Goal: Ask a question: Seek information or help from site administrators or community

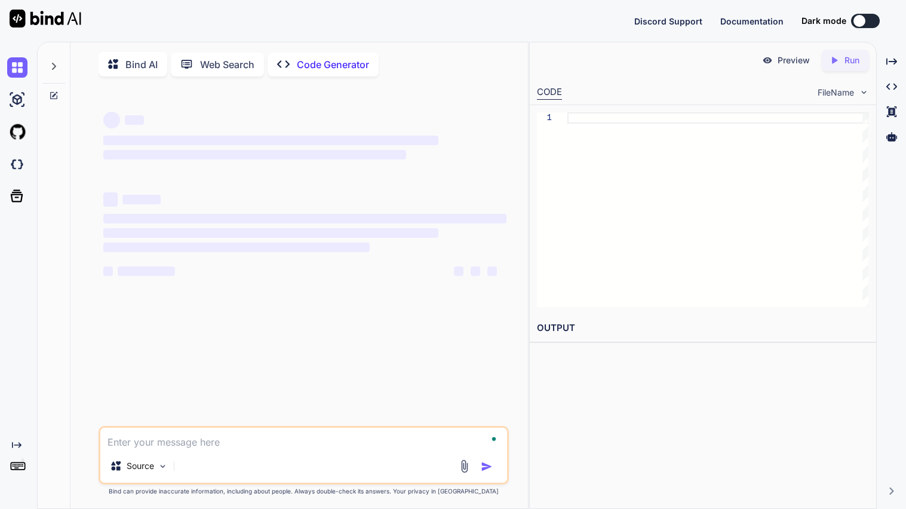
type textarea "x"
click at [148, 69] on p "Bind AI" at bounding box center [141, 64] width 32 height 14
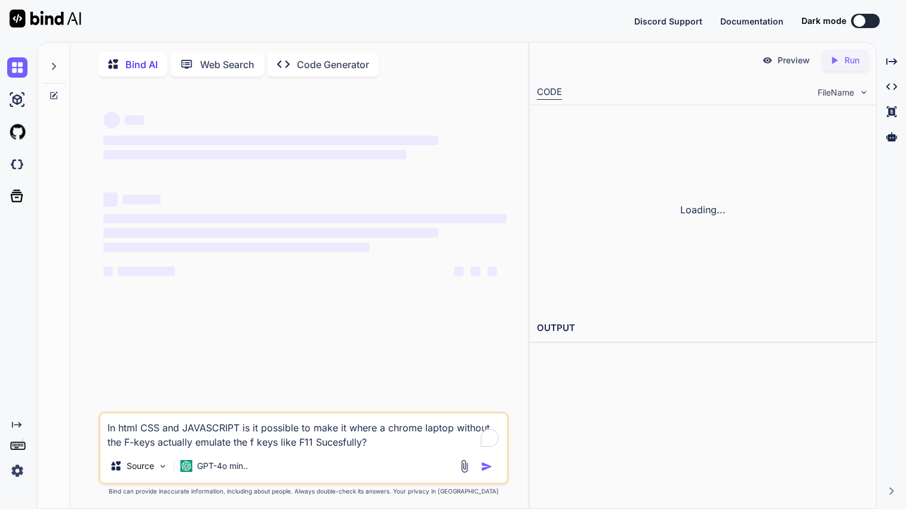
type textarea "x"
type textarea "In html CSS and JAVASCRIPT is it possible to make it where a chrome laptop with…"
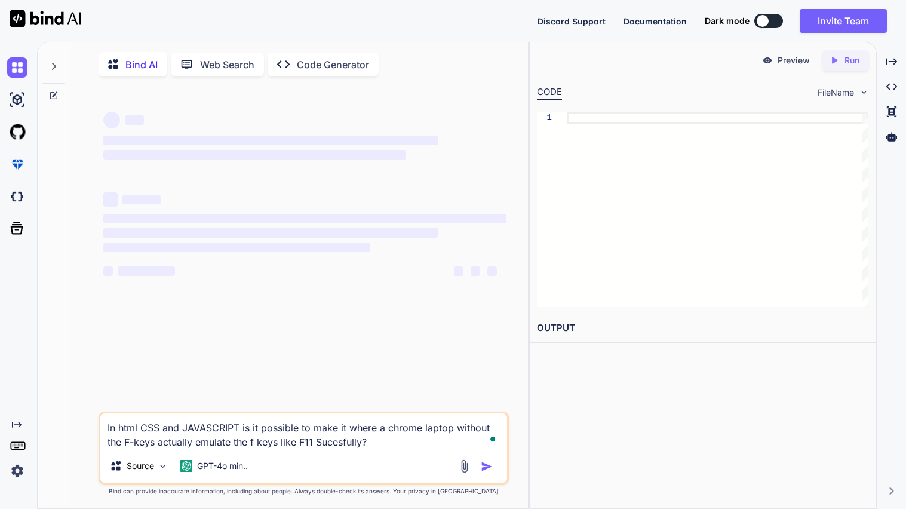
click at [270, 430] on textarea "In html CSS and JAVASCRIPT is it possible to make it where a chrome laptop with…" at bounding box center [303, 431] width 407 height 36
type textarea "x"
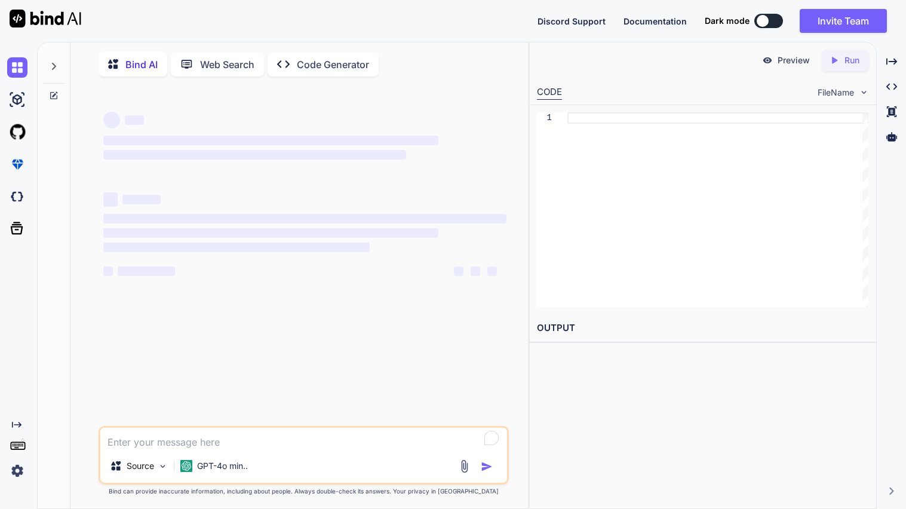
type textarea "x"
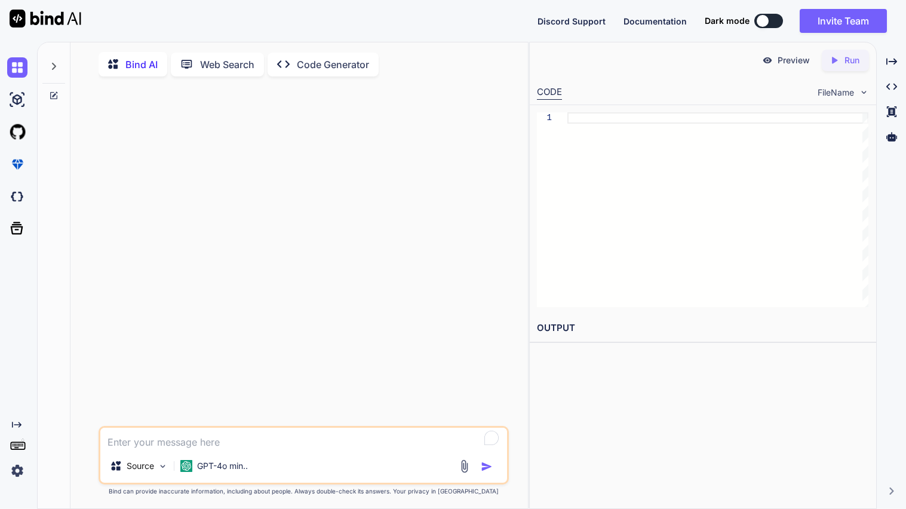
type textarea "x"
type textarea "U"
type textarea "x"
type textarea "Us"
type textarea "x"
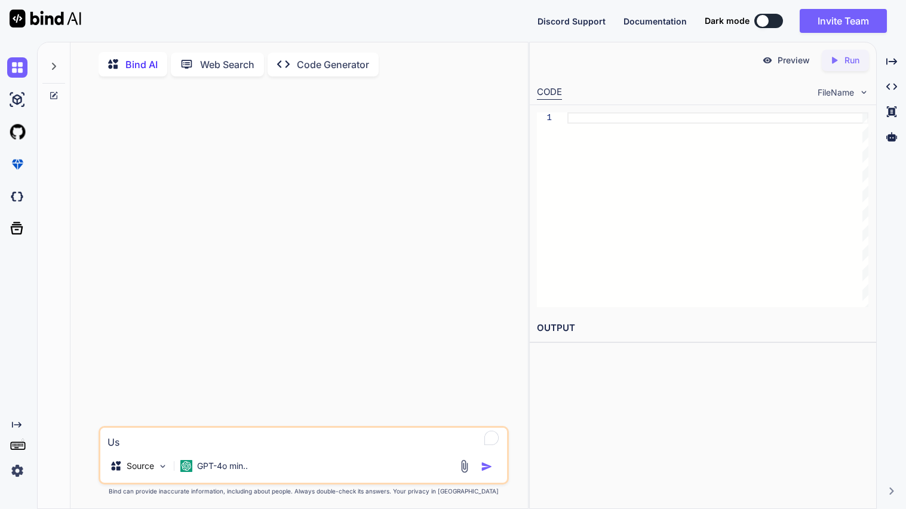
type textarea "Usi"
type textarea "x"
type textarea "Using"
type textarea "x"
type textarea "Using"
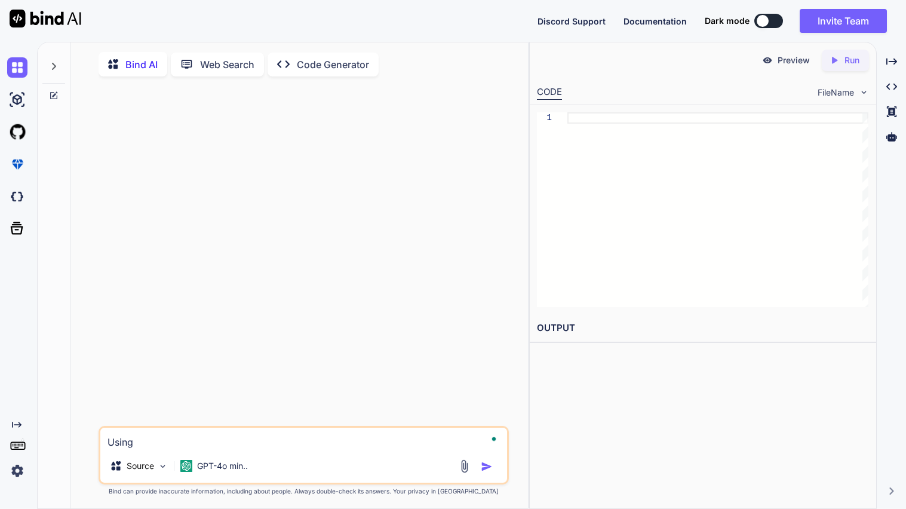
type textarea "x"
type textarea "Using th"
type textarea "x"
type textarea "Using this"
type textarea "x"
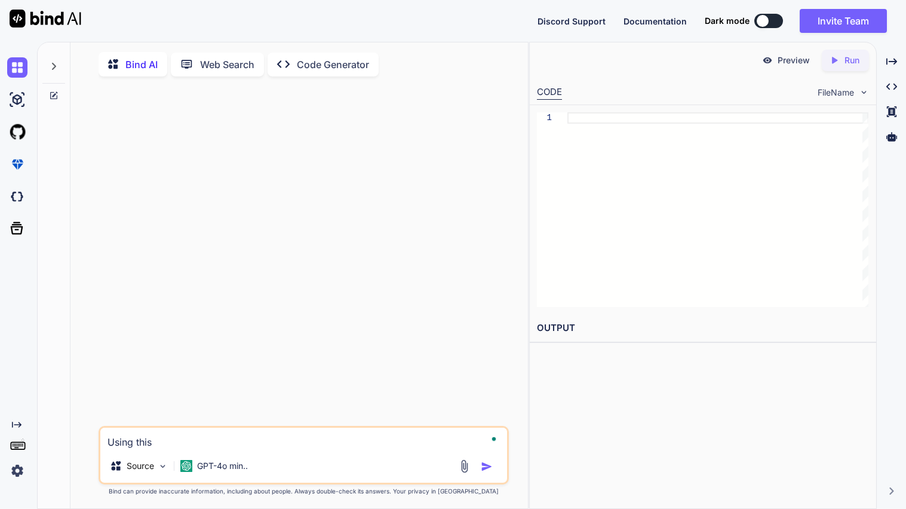
type textarea "Using this"
type textarea "x"
type textarea "Using this w"
type textarea "x"
type textarea "Using this we"
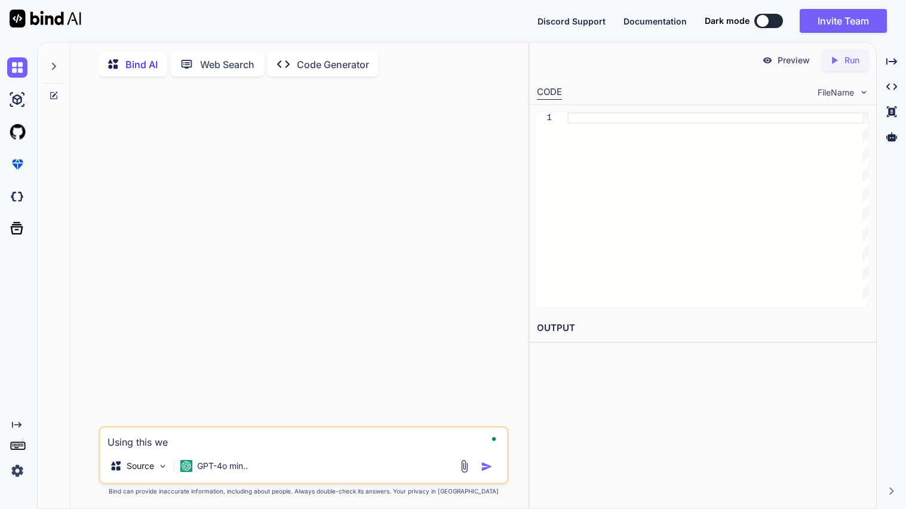
type textarea "x"
type textarea "Using this web"
type textarea "x"
type textarea "Using this webs"
type textarea "x"
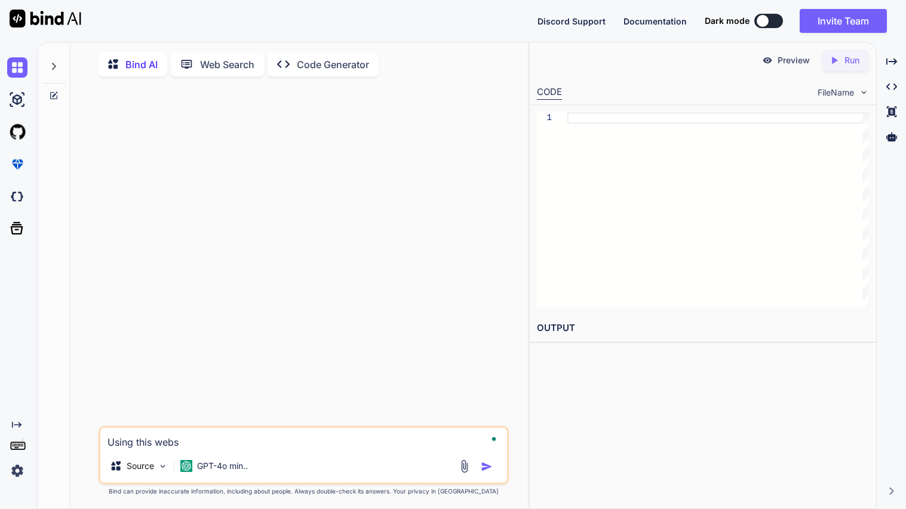
type textarea "Using this websi"
type textarea "x"
type textarea "Using this websit"
type textarea "x"
type textarea "Using this website"
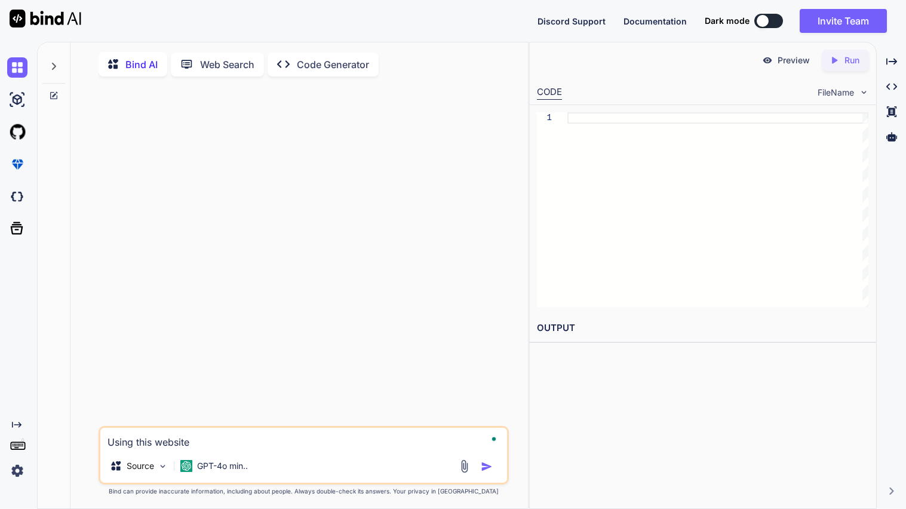
type textarea "x"
type textarea "Using this website"
type textarea "x"
type textarea "Using this website a"
type textarea "x"
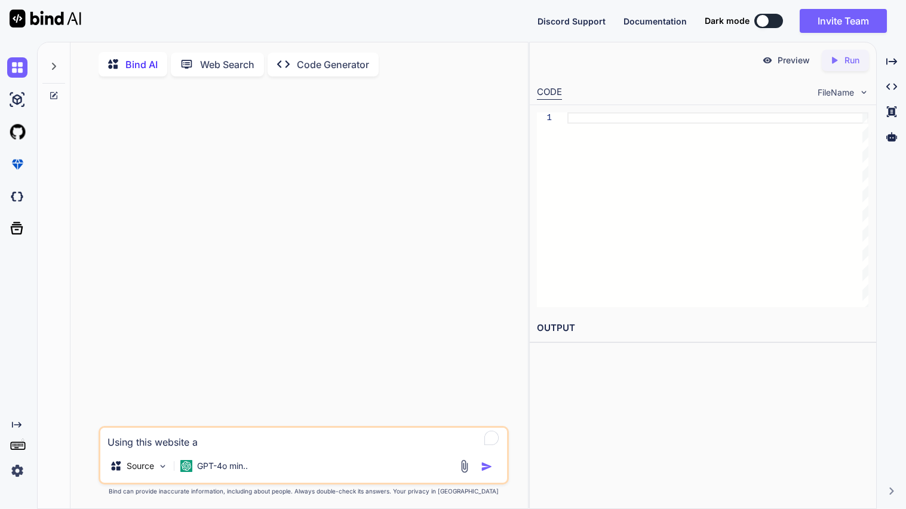
type textarea "Using this website aw"
type textarea "x"
type textarea "Using this website awn"
type textarea "x"
type textarea "Using this website awns"
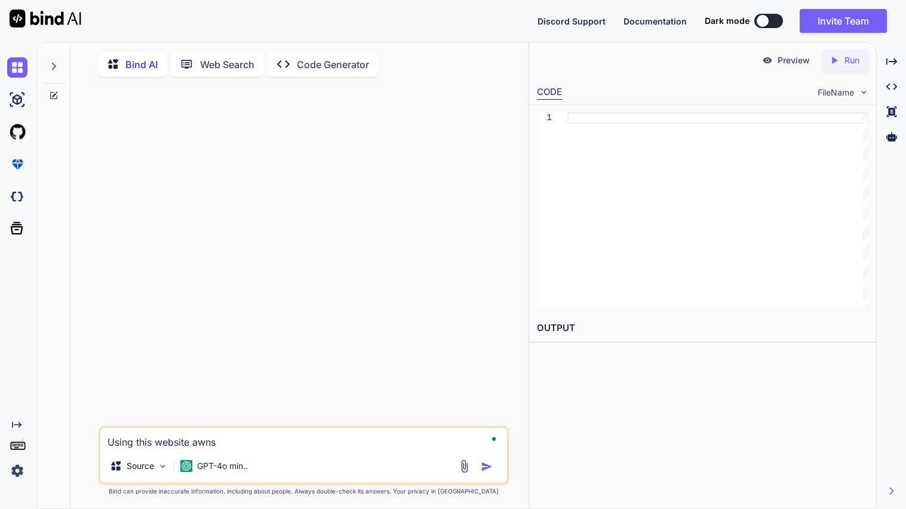
type textarea "x"
type textarea "Using this website awnse"
type textarea "x"
type textarea "Using this website awnser"
type textarea "x"
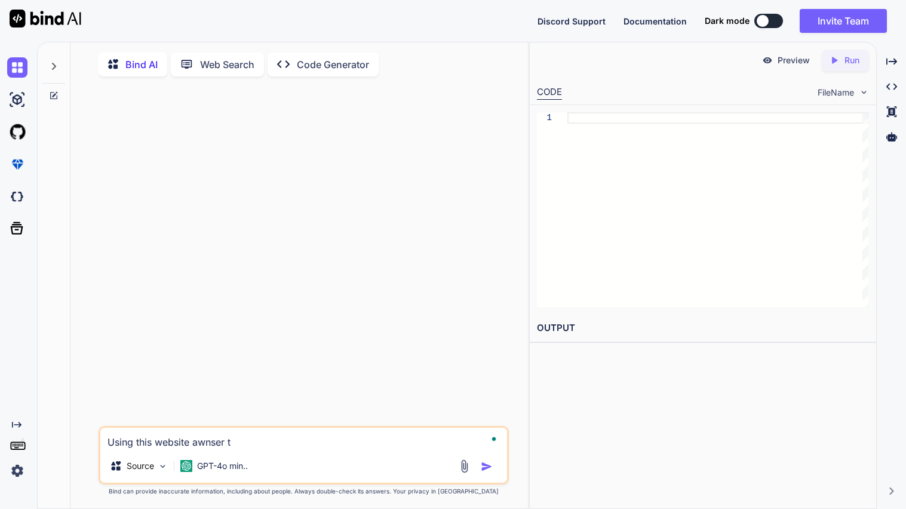
type textarea "Using this website awnser th"
type textarea "x"
type textarea "Using this website awnser thi"
type textarea "x"
type textarea "Using this website awnser this"
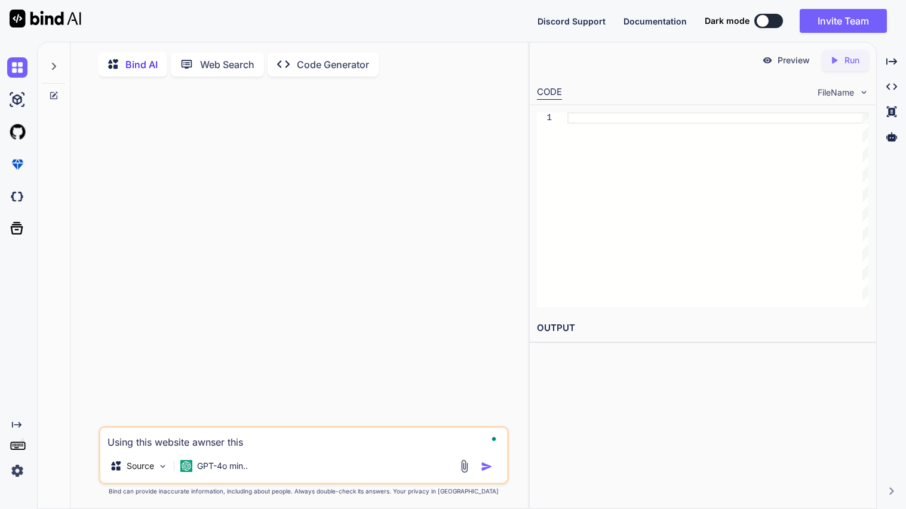
type textarea "x"
type textarea "Using this website awnser this"
type textarea "x"
type textarea "Using this website awnser this q"
type textarea "x"
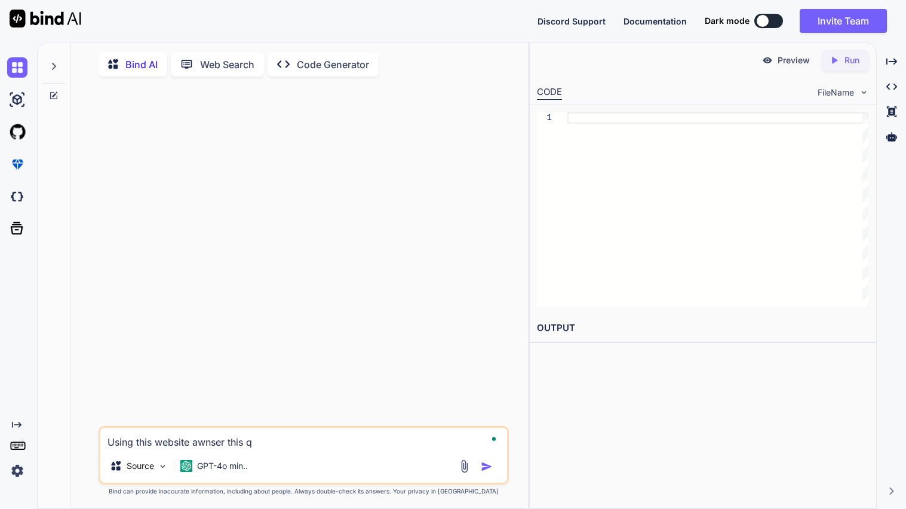
type textarea "Using this website awnser this qu"
type textarea "x"
type textarea "Using this website awnser this que"
type textarea "x"
type textarea "Using this website awnser this ques"
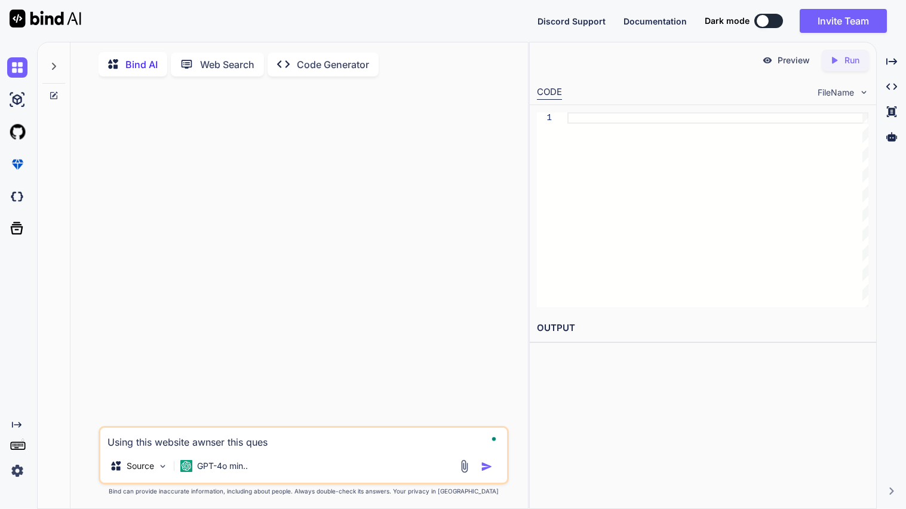
type textarea "x"
type textarea "Using this website awnser this quest"
type textarea "x"
type textarea "Using this website awnser this questi"
type textarea "x"
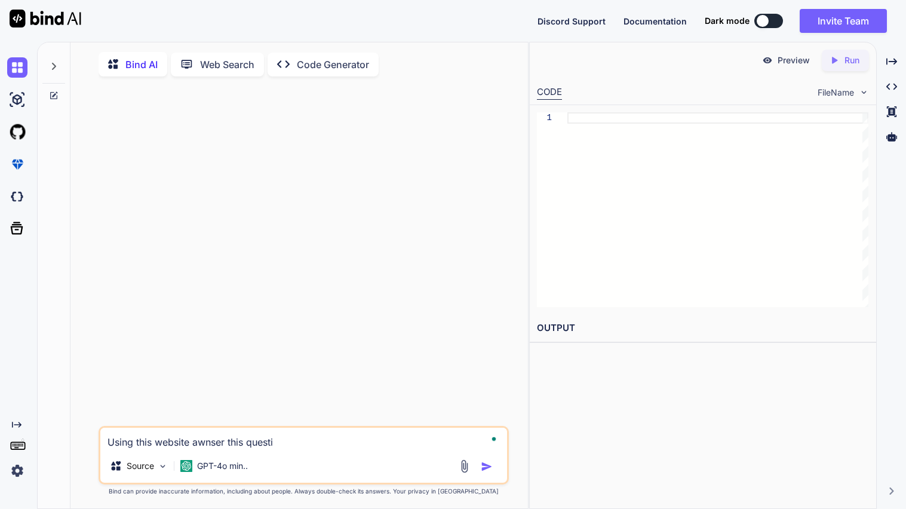
type textarea "Using this website awnser this questio"
type textarea "x"
type textarea "Using this website awnser this question"
type textarea "x"
type textarea "Using this website awnser this question"
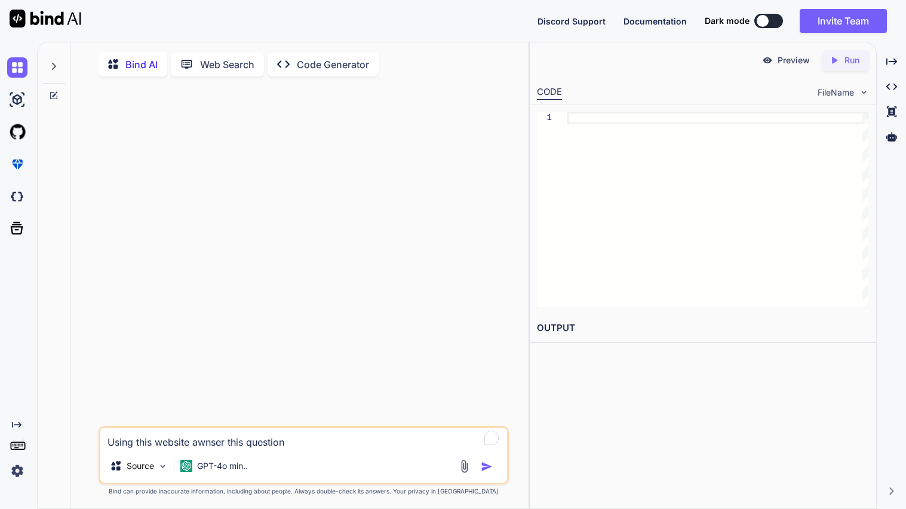
type textarea "x"
type textarea "Using this website awnser this question"
type textarea "x"
type textarea "Using this website awnser this question {"
type textarea "x"
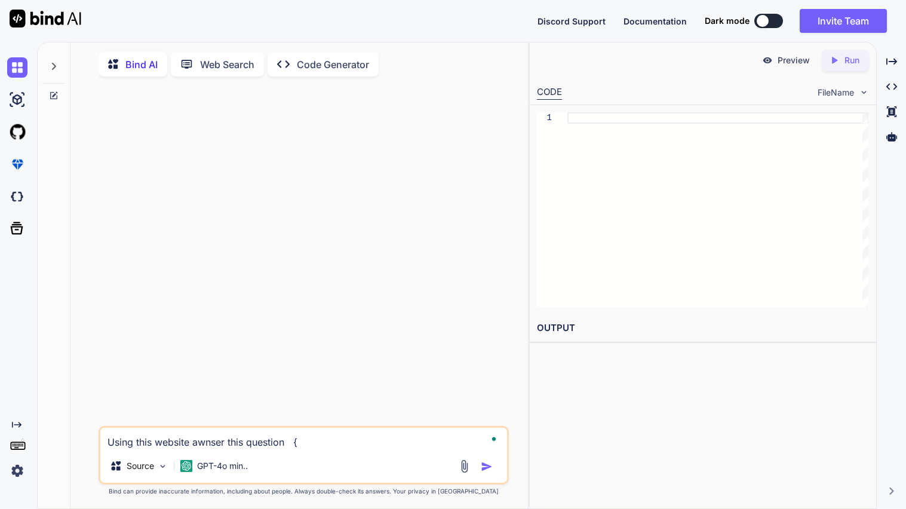
type textarea "Using this website awnser this question {}"
paste textarea "[URL][DOMAIN_NAME][US_STATE]"
type textarea "x"
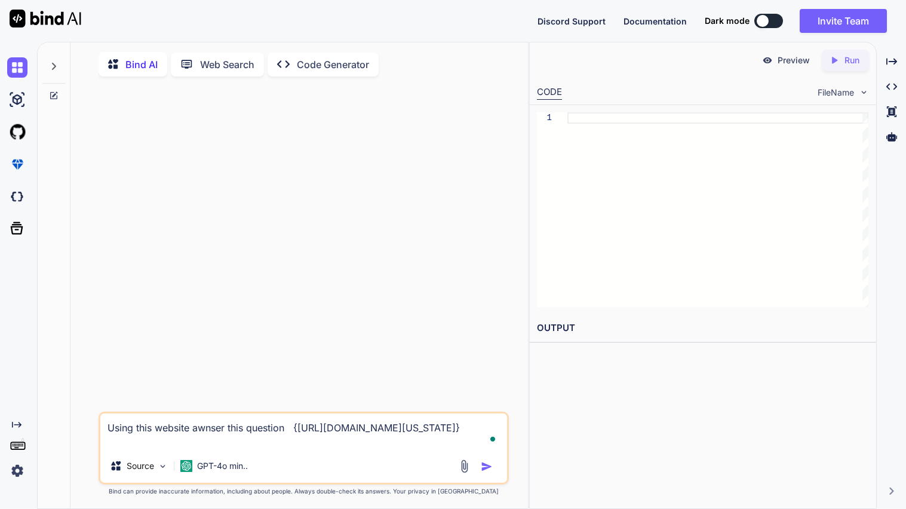
type textarea "Using this website awnser this question {[URL][DOMAIN_NAME][US_STATE]}"
type textarea "x"
type textarea "Using this website awnser this question {[URL][DOMAIN_NAME][US_STATE]} ["
type textarea "x"
paste textarea "Do you think there was another law/alternative to the [US_STATE] Compromise?"
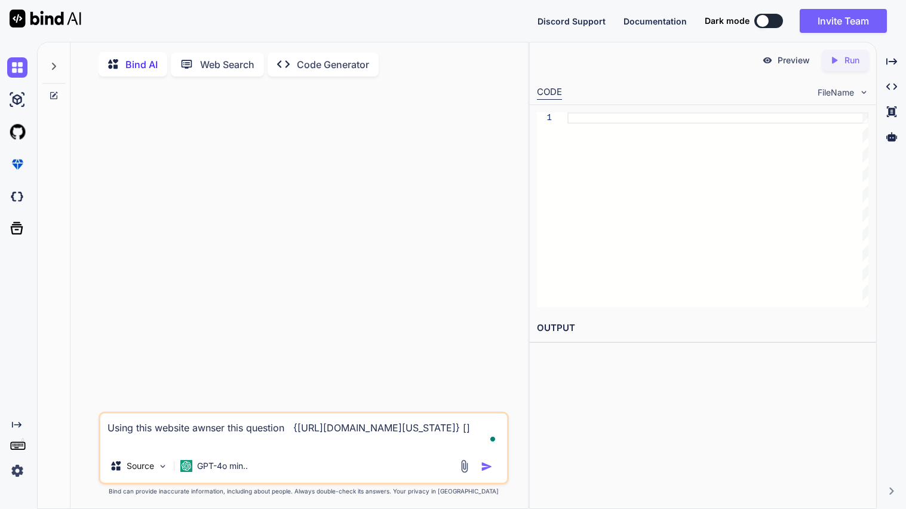
type textarea "Using this website awnser this question {[URL][DOMAIN_NAME][US_STATE]} [Do you …"
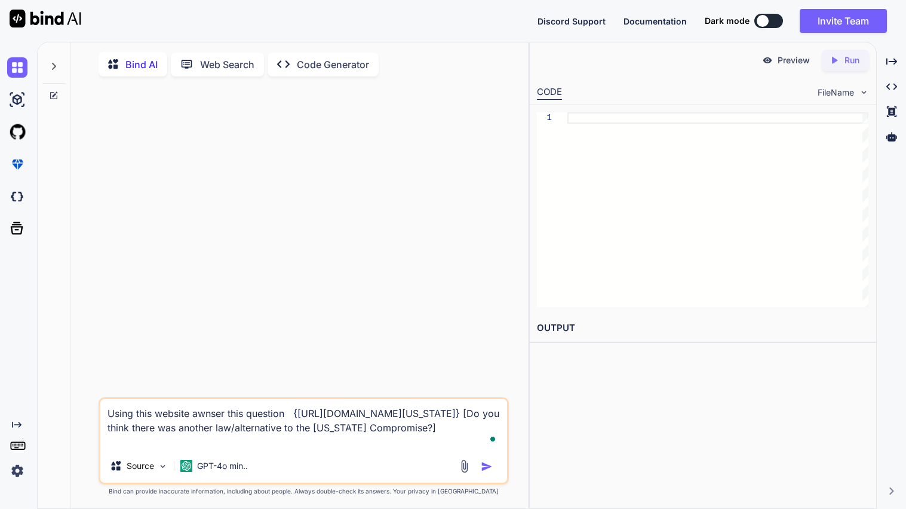
type textarea "x"
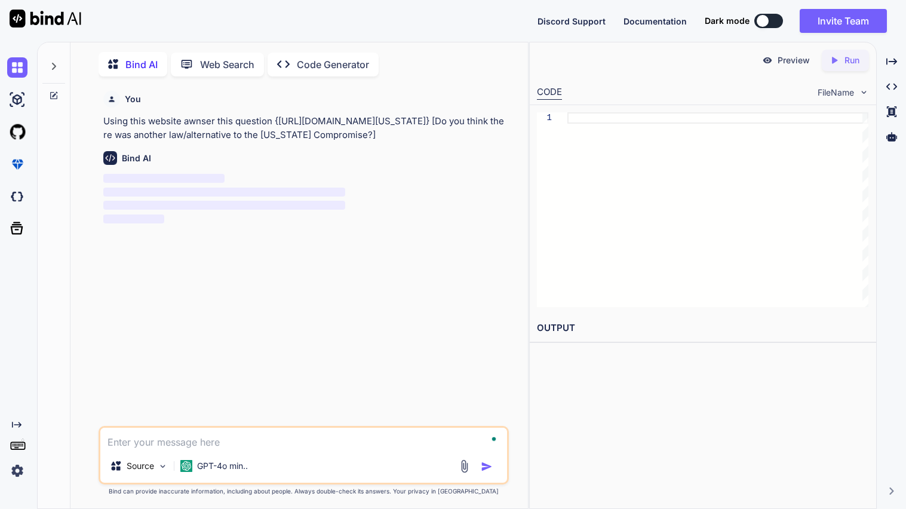
scroll to position [4, 0]
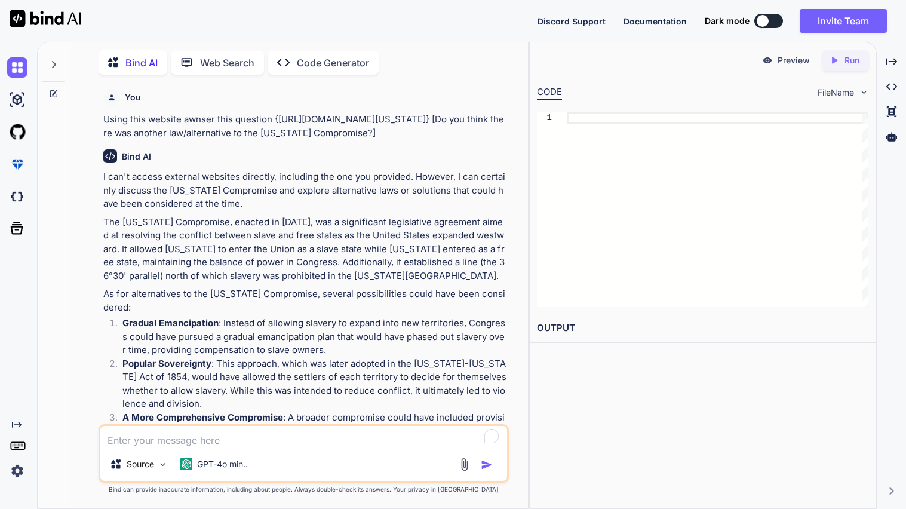
click at [190, 261] on p "The [US_STATE] Compromise, enacted in [DATE], was a significant legislative agr…" at bounding box center [304, 248] width 403 height 67
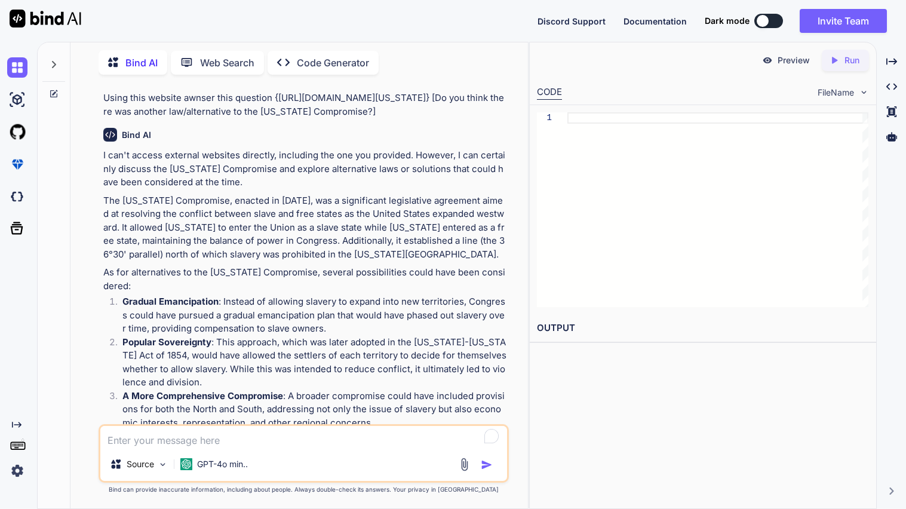
scroll to position [0, 0]
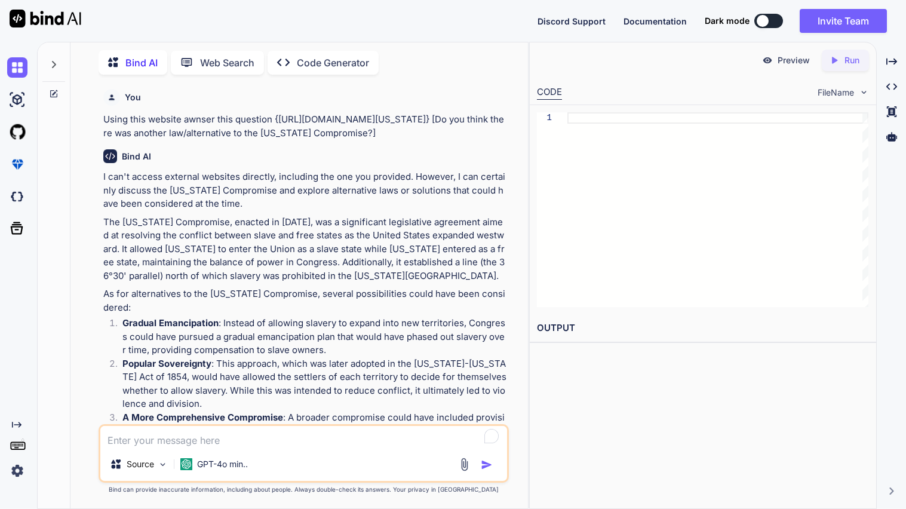
click at [192, 430] on textarea "To enrich screen reader interactions, please activate Accessibility in Grammarl…" at bounding box center [303, 436] width 407 height 21
type textarea "x"
type textarea "b"
type textarea "x"
type textarea "ba"
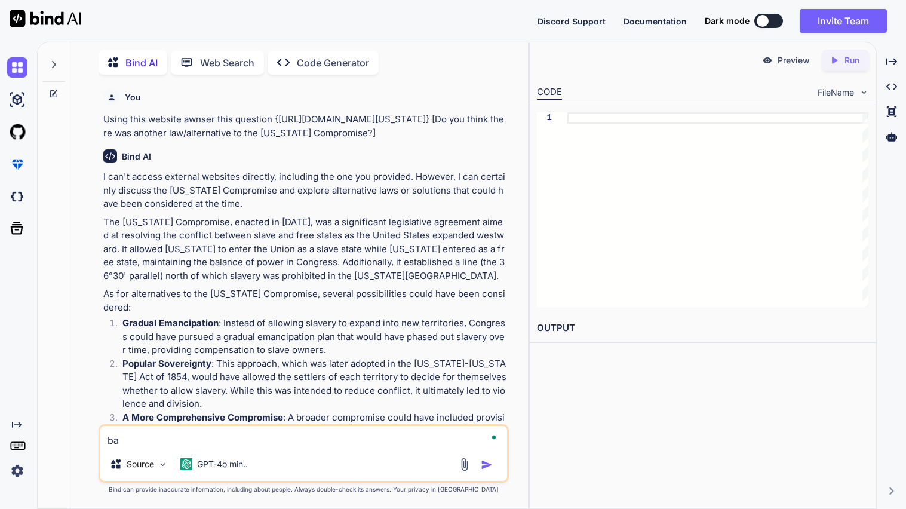
type textarea "x"
type textarea "bas"
type textarea "x"
type textarea "base"
type textarea "x"
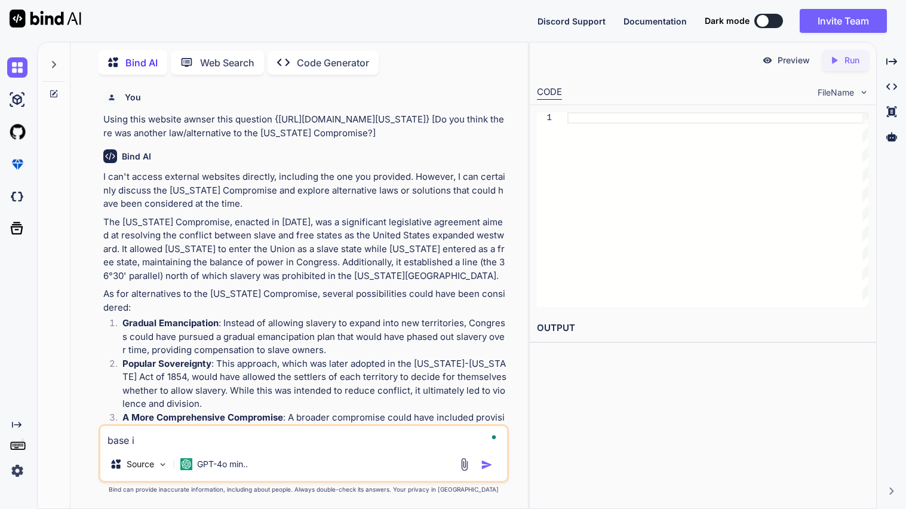
type textarea "base it"
type textarea "x"
type textarea "base it"
type textarea "x"
type textarea "base it o"
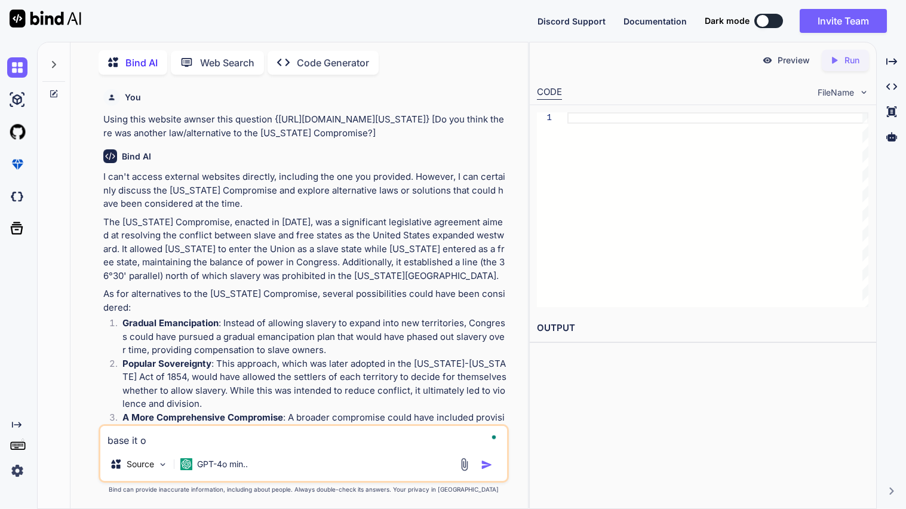
type textarea "x"
type textarea "base it of"
type textarea "x"
type textarea "base it off"
type textarea "x"
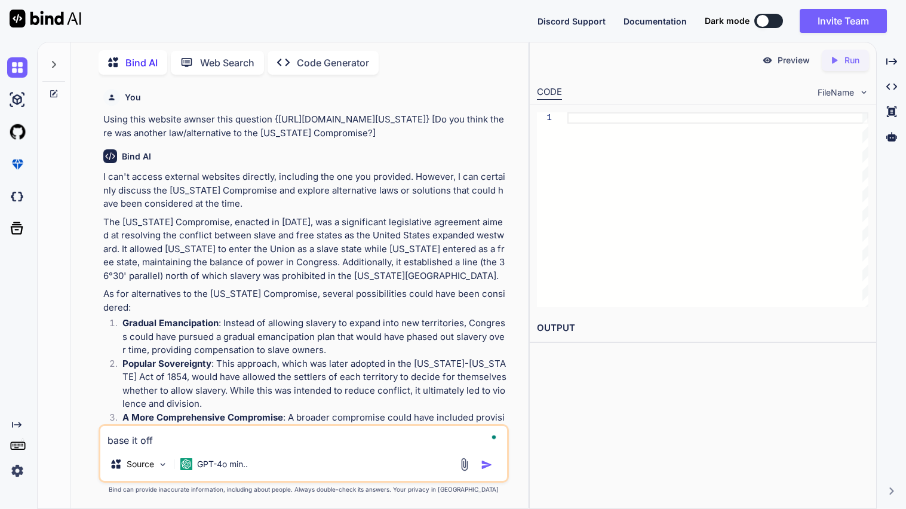
type textarea "base it off t"
type textarea "x"
type textarea "base it off th"
type textarea "x"
type textarea "base it off thi"
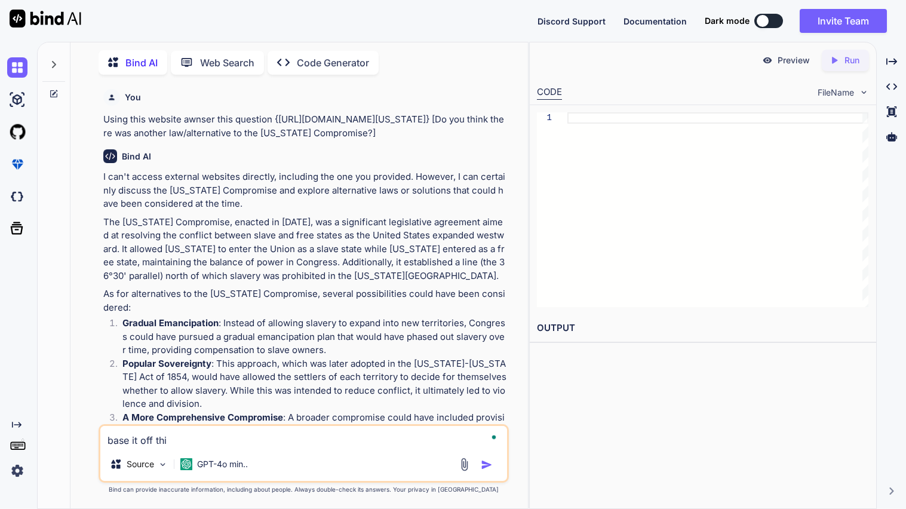
type textarea "x"
type textarea "base it off this"
type textarea "x"
type textarea "base it off this p"
type textarea "x"
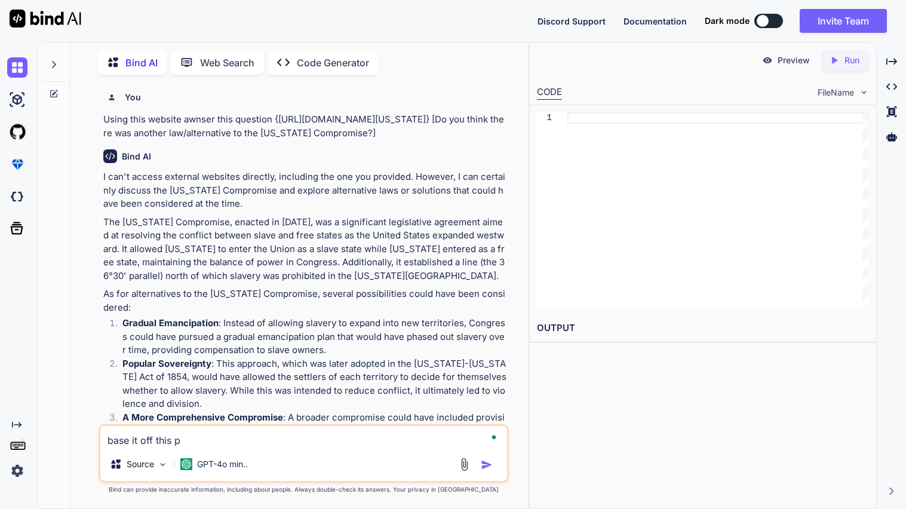
type textarea "base it off this pr"
type textarea "x"
type textarea "base it off this pro"
type textarea "x"
type textarea "base it off this prom"
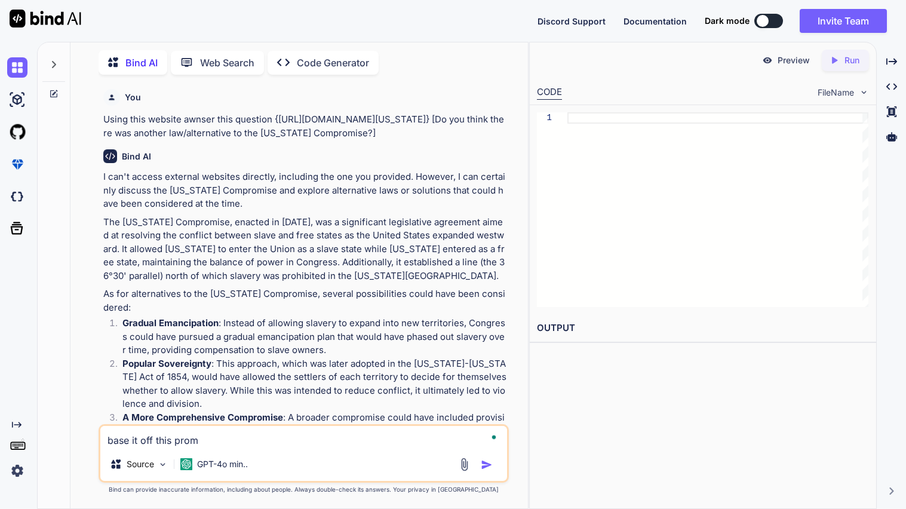
type textarea "x"
type textarea "base it off this promt"
type textarea "x"
type textarea "base it off this promt"
type textarea "x"
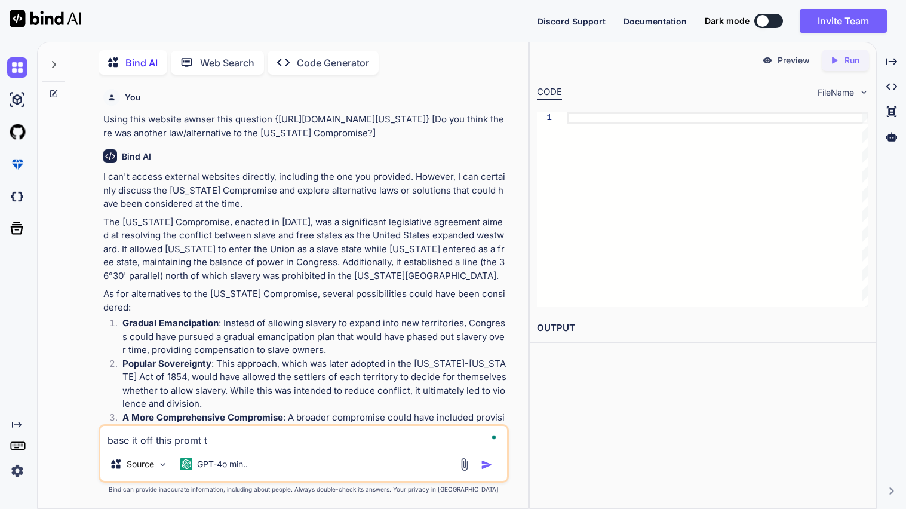
type textarea "base it off this promt th"
type textarea "x"
type textarea "base it off this promt the"
type textarea "x"
type textarea "base it off this promt then"
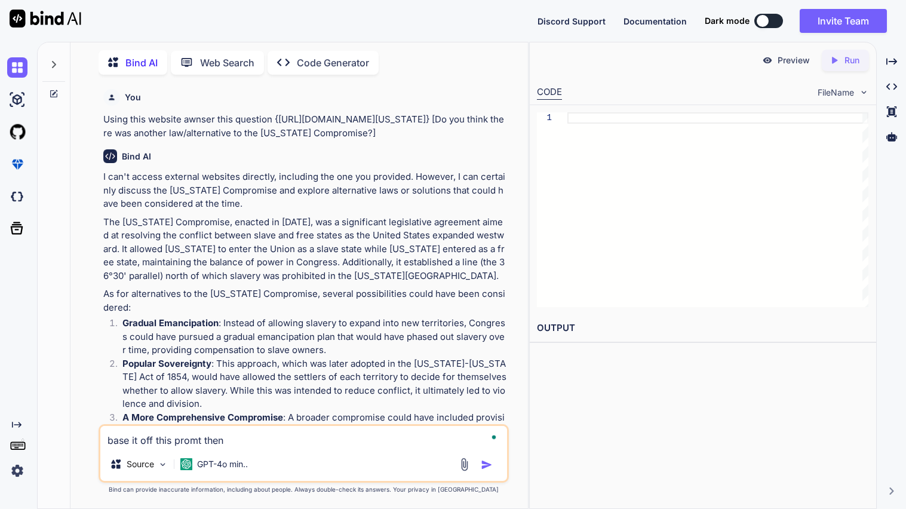
type textarea "x"
type textarea "base it off this promt then"
type textarea "x"
type textarea "base it off this promt then"
type textarea "x"
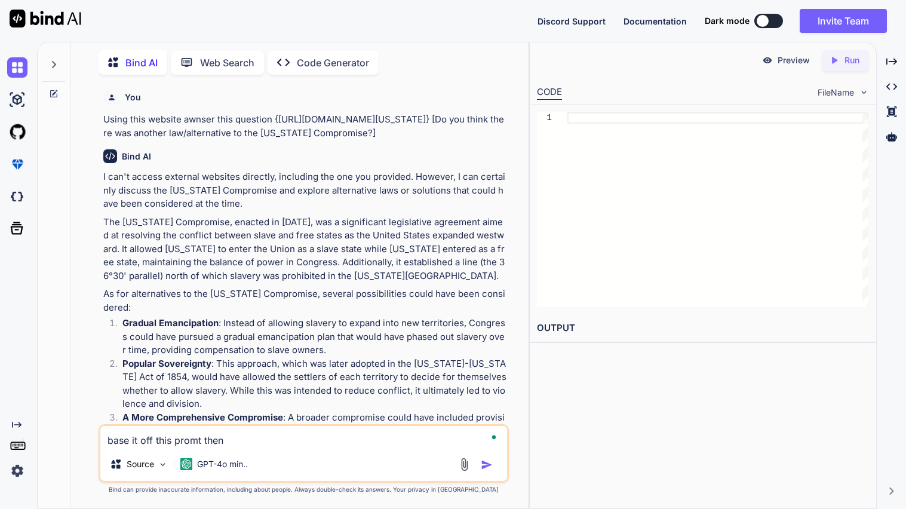
type textarea "base it off this promt then"
type textarea "x"
type textarea "base it off this promt then"
paste textarea "Lor Ipsumdol Sitametcon ad 1528 eli s doe temp incid ut laboree dolorem aliquae…"
type textarea "x"
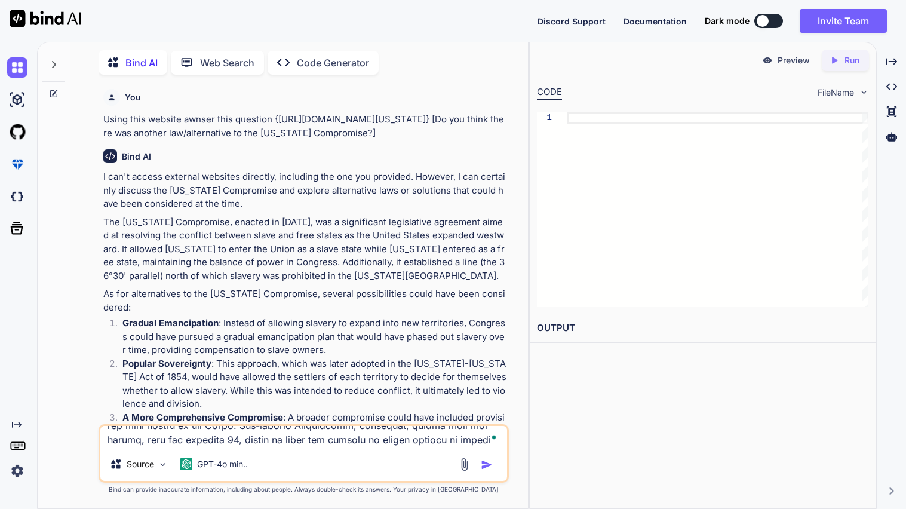
scroll to position [359, 0]
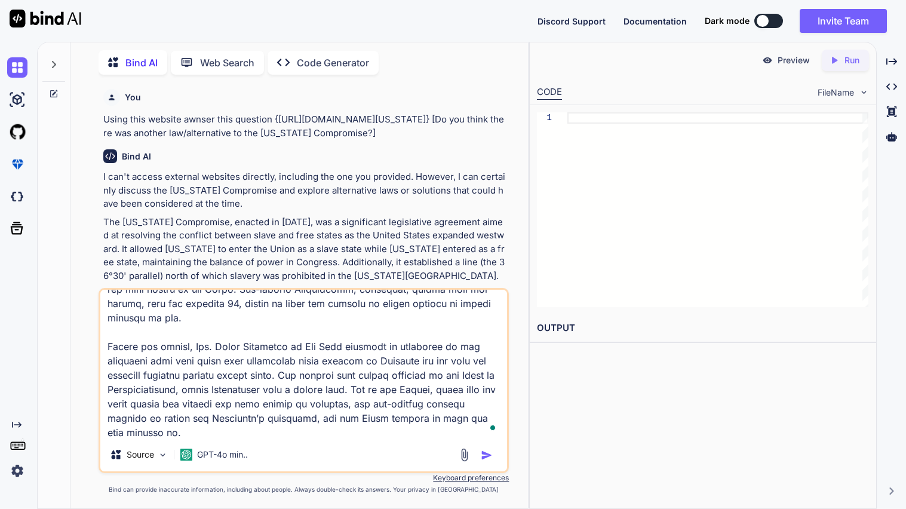
type textarea "lore ip dol sita conse adip Eli Seddoeiu Temporinci ut 3834 lab e dol magn aliq…"
type textarea "x"
type textarea "lore ip dol sita conse adip Eli Seddoeiu Temporinci ut 3834 lab e dol magn aliq…"
type textarea "x"
type textarea "lore ip dol sita conse adip Eli Seddoeiu Temporinci ut 3834 lab e dol magn aliq…"
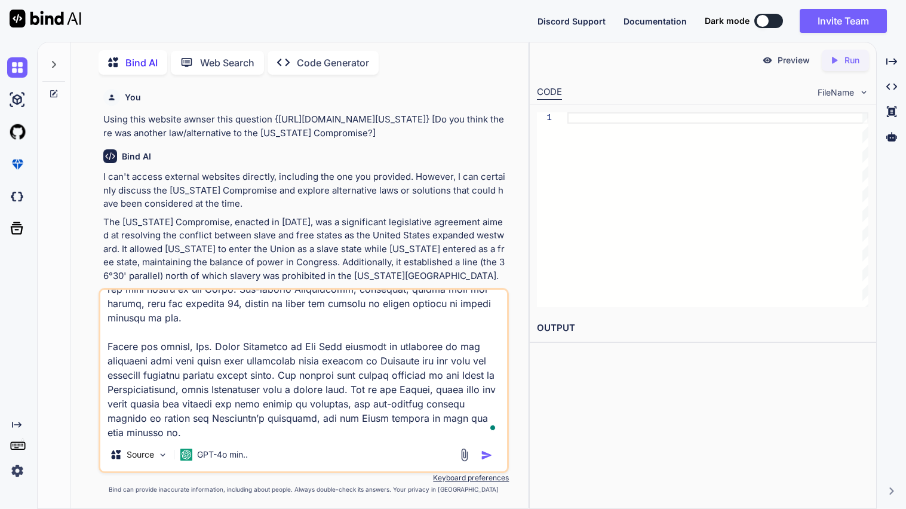
type textarea "x"
type textarea "lore ip dol sita conse adip Eli Seddoeiu Temporinci ut 3834 lab e dol magn aliq…"
type textarea "x"
paste textarea "Lorem ips Dolorsit: A Con-Adip Elitseddoe Tempo inci utlaboree, Dolorema aliqua…"
type textarea "lore ip dol sita conse adip Eli Seddoeiu Temporinci ut 3834 lab e dol magn aliq…"
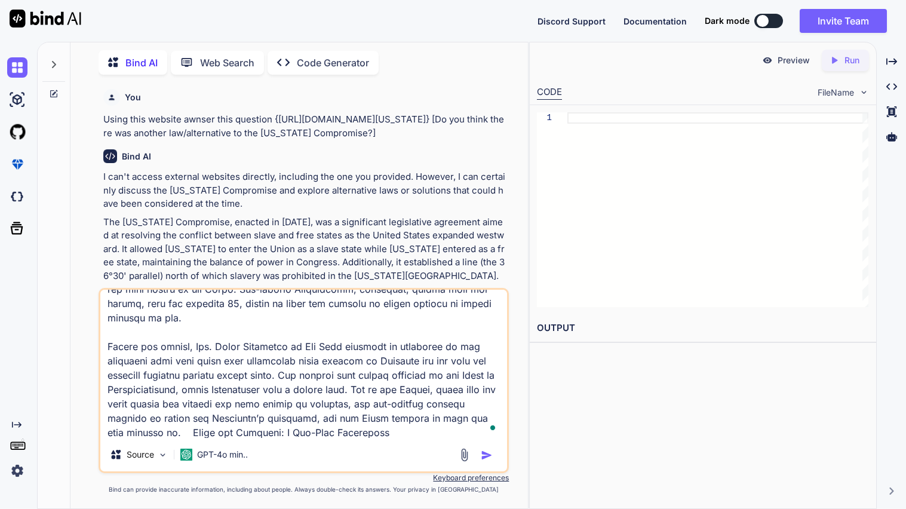
type textarea "x"
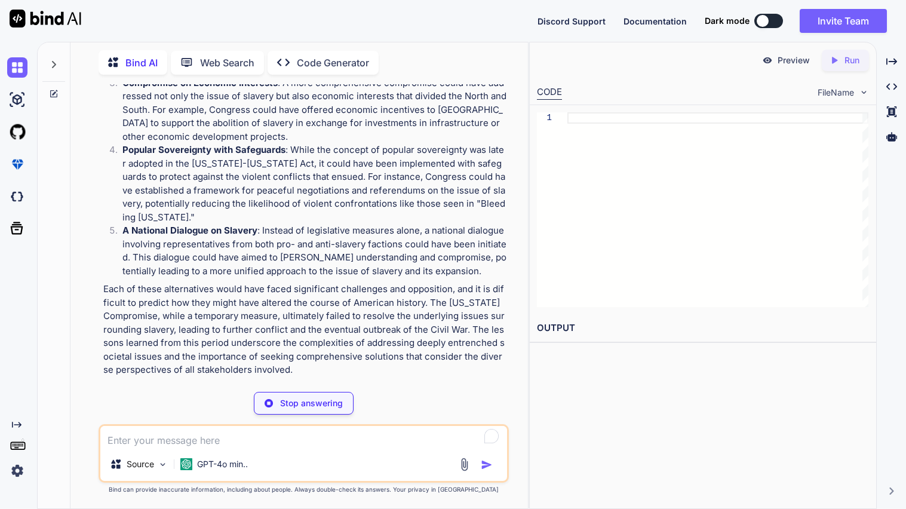
scroll to position [1540, 0]
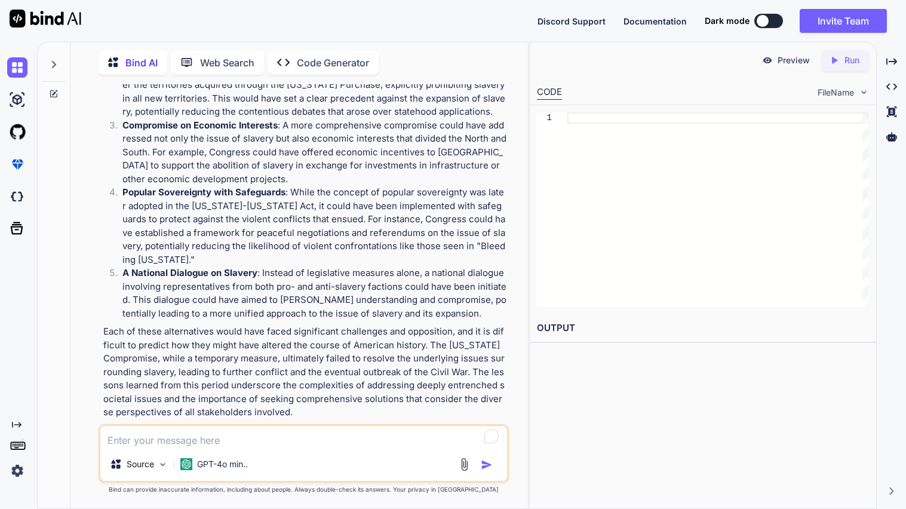
click at [164, 436] on textarea "To enrich screen reader interactions, please activate Accessibility in Grammarl…" at bounding box center [303, 436] width 407 height 21
type textarea "x"
type textarea "T"
type textarea "x"
type textarea "The"
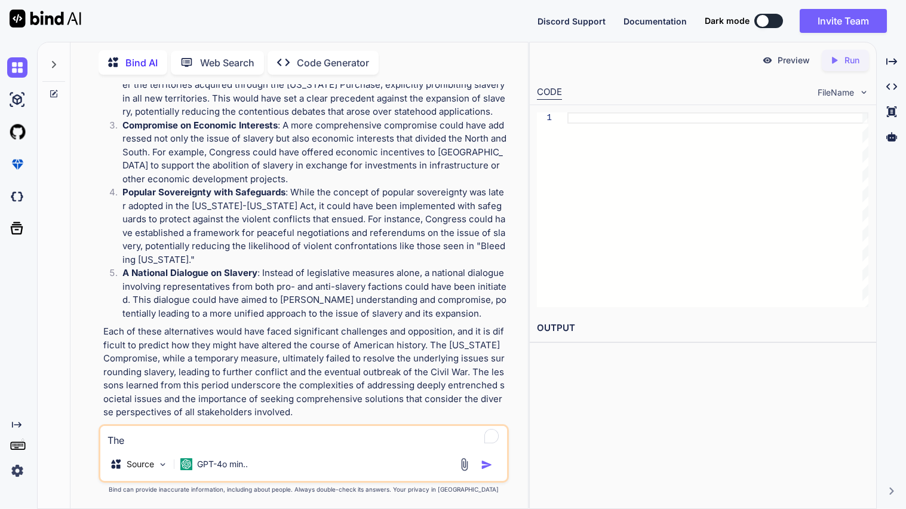
type textarea "x"
type textarea "The"
type textarea "x"
type textarea "The a"
type textarea "x"
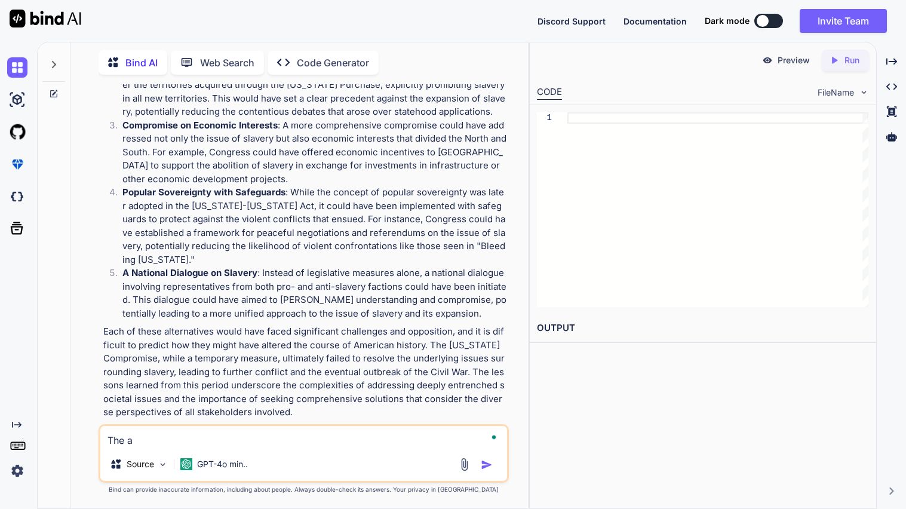
type textarea "The aw"
type textarea "x"
type textarea "The awn"
type textarea "x"
type textarea "The awns"
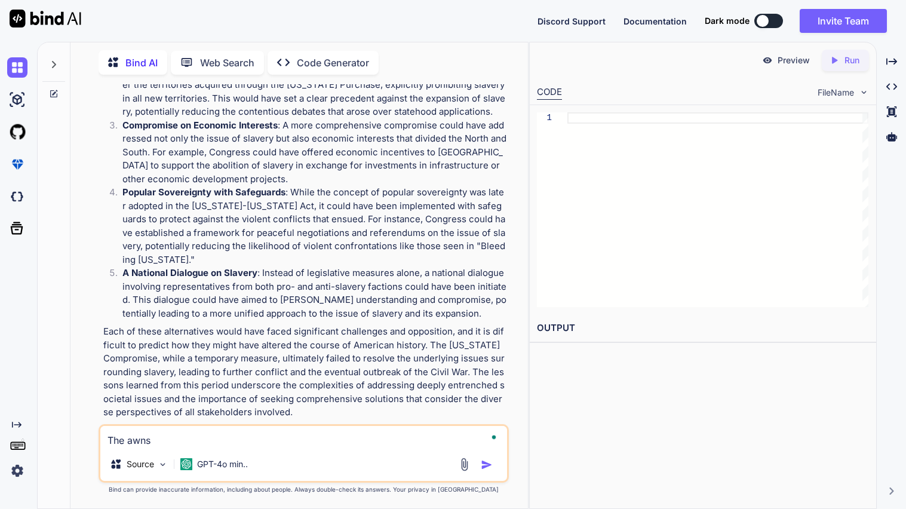
type textarea "x"
type textarea "The awnse"
type textarea "x"
type textarea "The awnser"
type textarea "x"
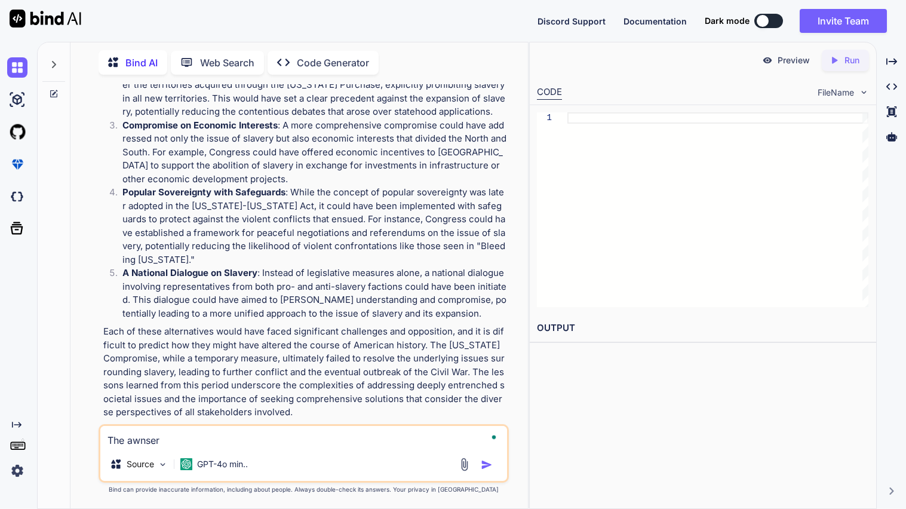
type textarea "The awnser"
type textarea "x"
type textarea "The awnser s"
type textarea "x"
type textarea "The awnser sh"
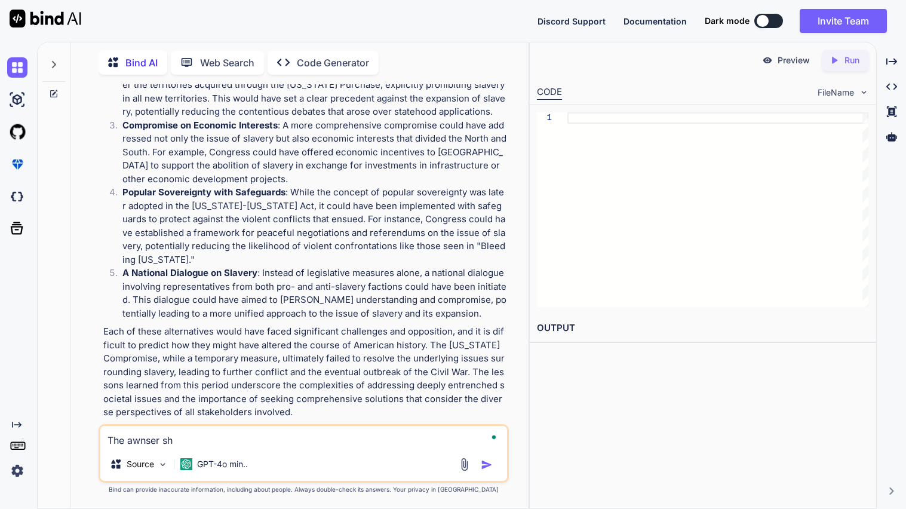
type textarea "x"
type textarea "The awnser sho"
type textarea "x"
type textarea "The awnser shou"
type textarea "x"
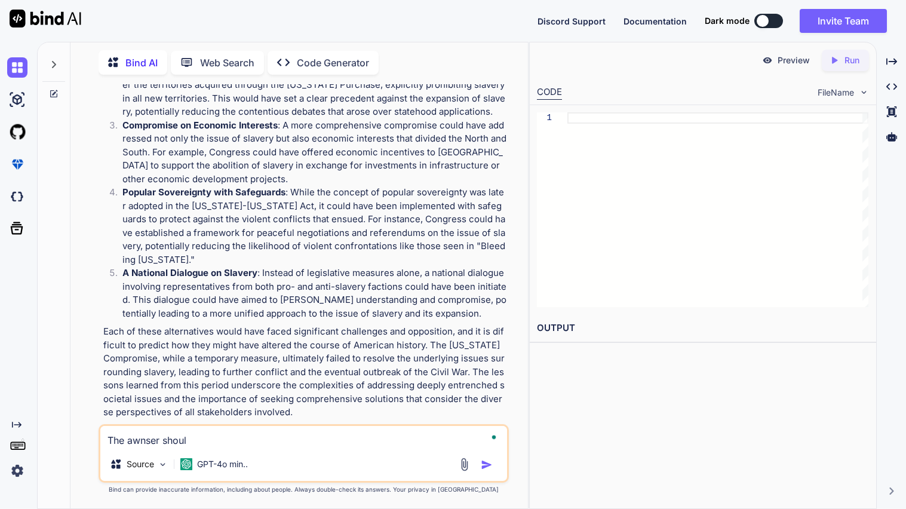
type textarea "The awnser should"
type textarea "x"
type textarea "The awnser should"
type textarea "x"
type textarea "The awnser should be"
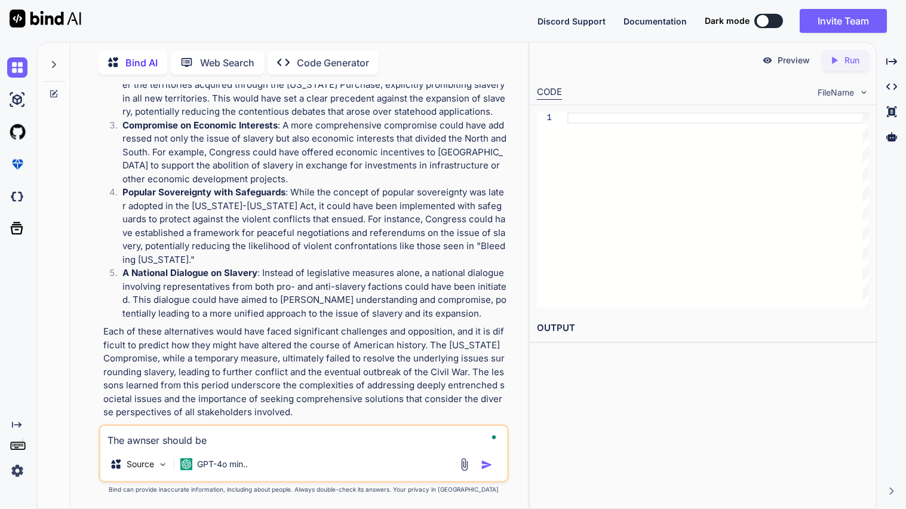
type textarea "x"
type textarea "The awnser should be"
type textarea "x"
type textarea "The awnser should be y"
type textarea "x"
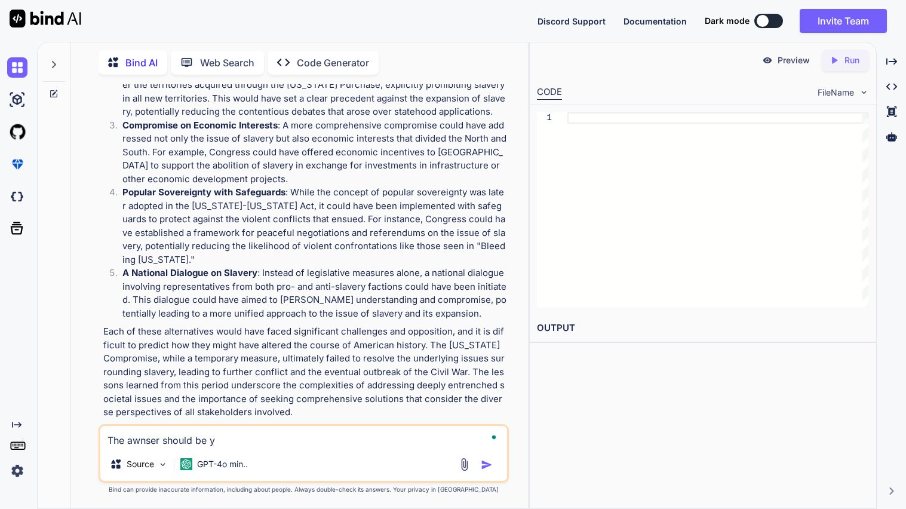
type textarea "The awnser should be ye"
type textarea "x"
type textarea "The awnser should be yes"
type textarea "x"
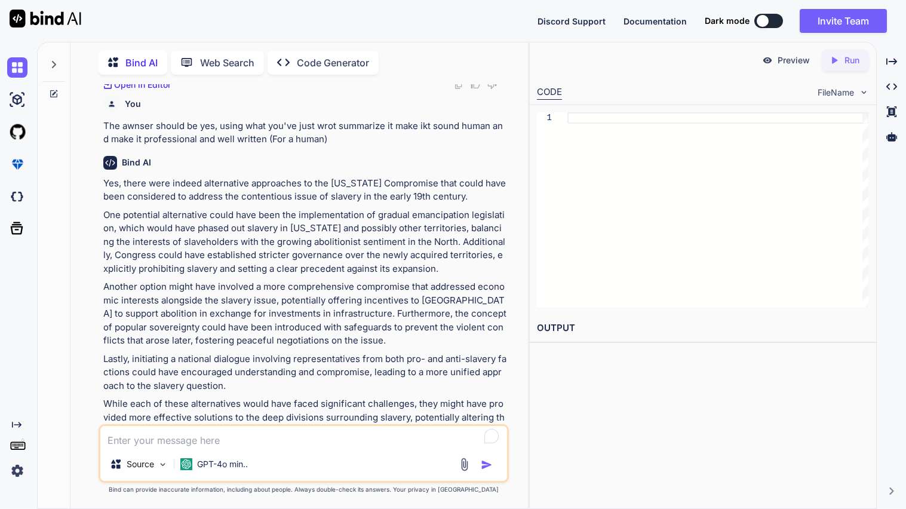
scroll to position [1921, 0]
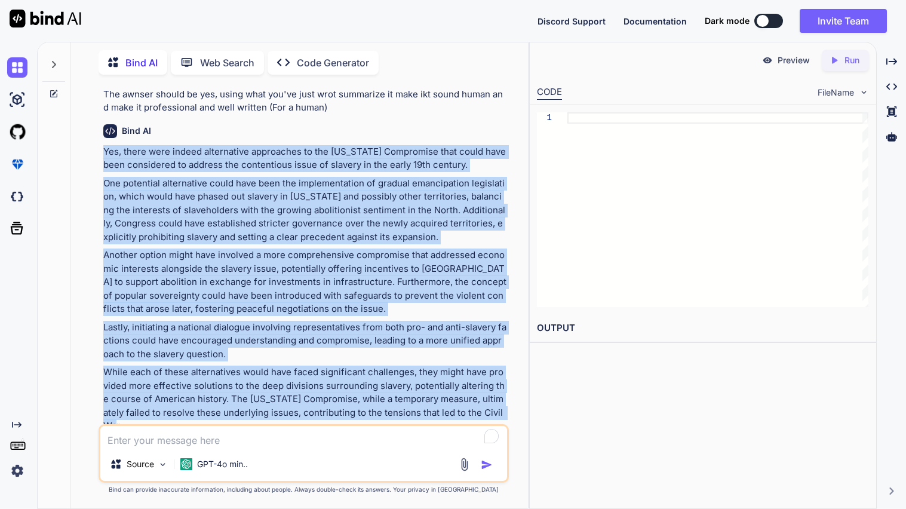
drag, startPoint x: 101, startPoint y: 136, endPoint x: 495, endPoint y: 398, distance: 473.2
click at [495, 398] on div "You Using this website awnser this question {[URL][DOMAIN_NAME][US_STATE]} [Do …" at bounding box center [305, 254] width 408 height 340
copy div "Yes, there were indeed alternative approaches to the [US_STATE] Compromise that…"
